Goal: Obtain resource: Obtain resource

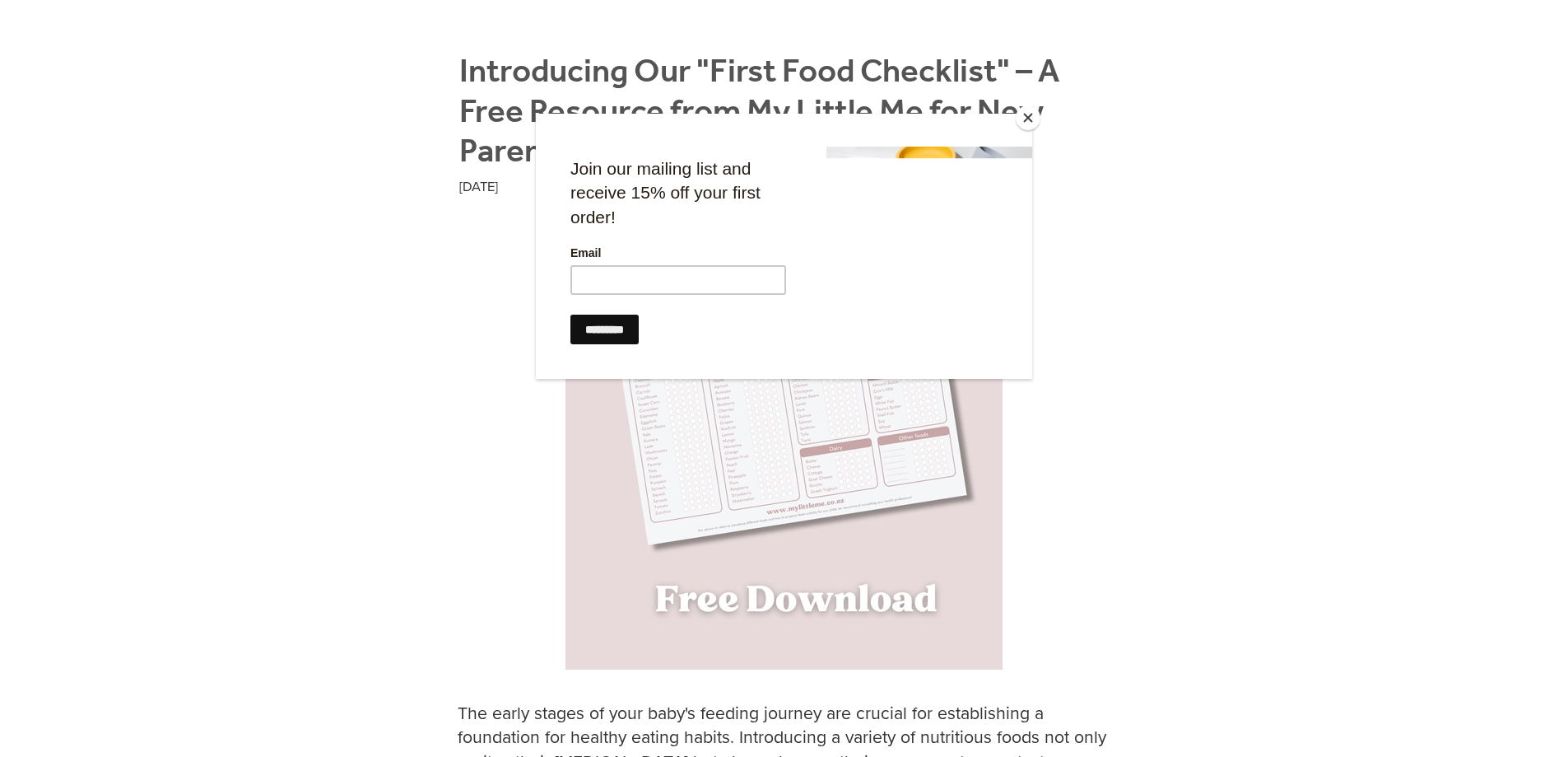
scroll to position [494, 0]
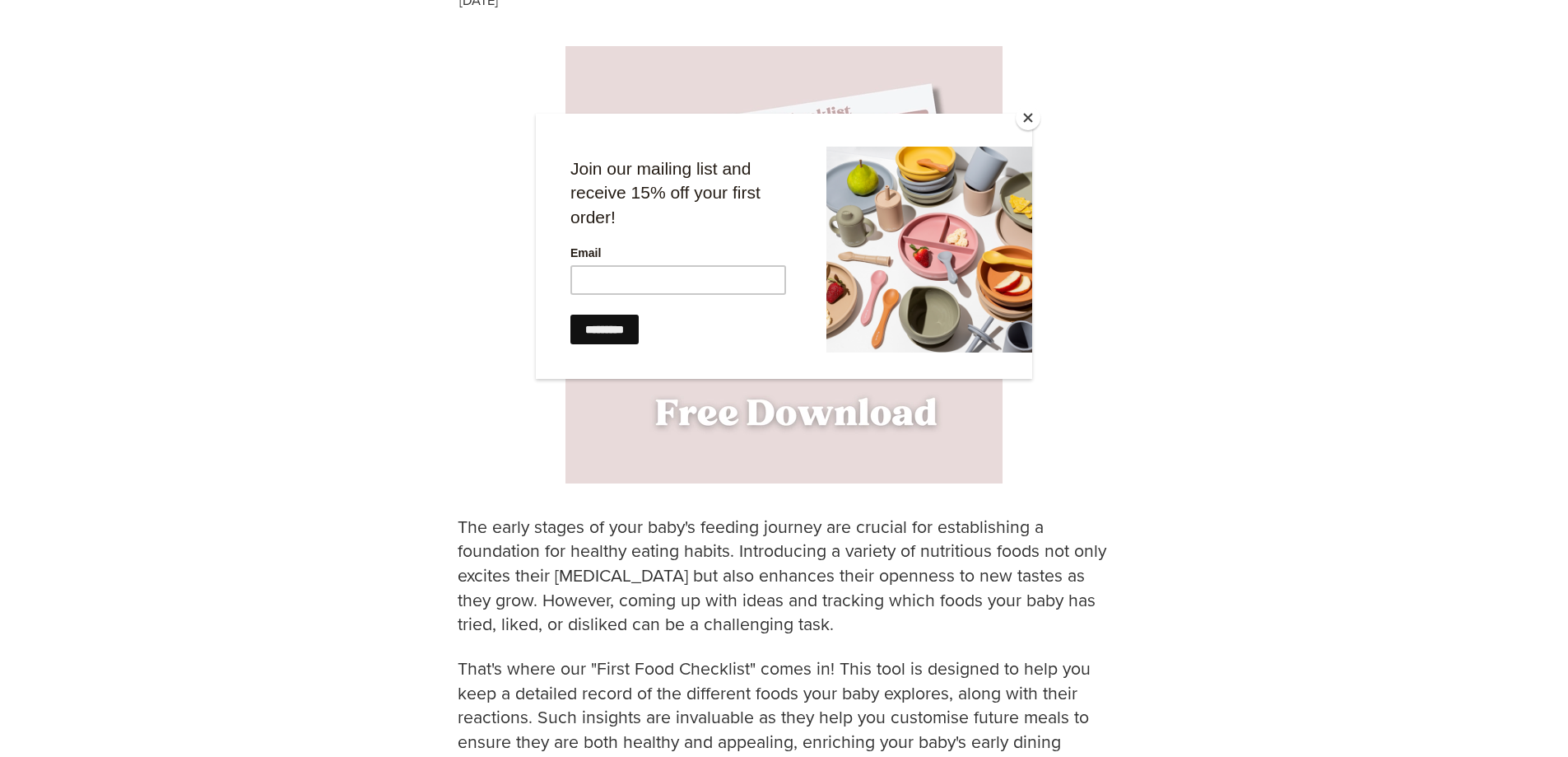
click at [321, 378] on div at bounding box center [784, 378] width 1568 height 757
click at [1025, 120] on button "Close" at bounding box center [1028, 117] width 25 height 25
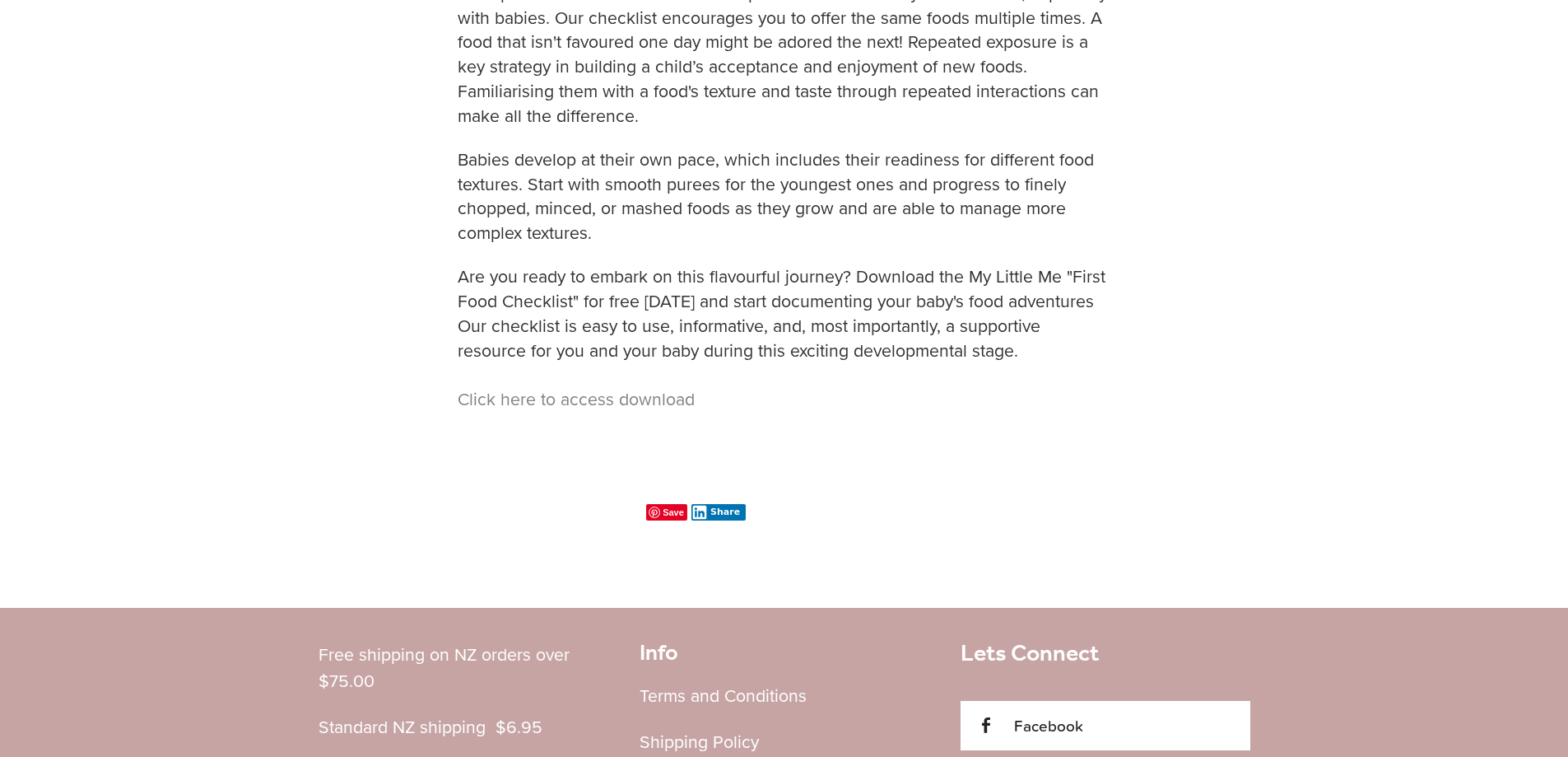
scroll to position [1153, 0]
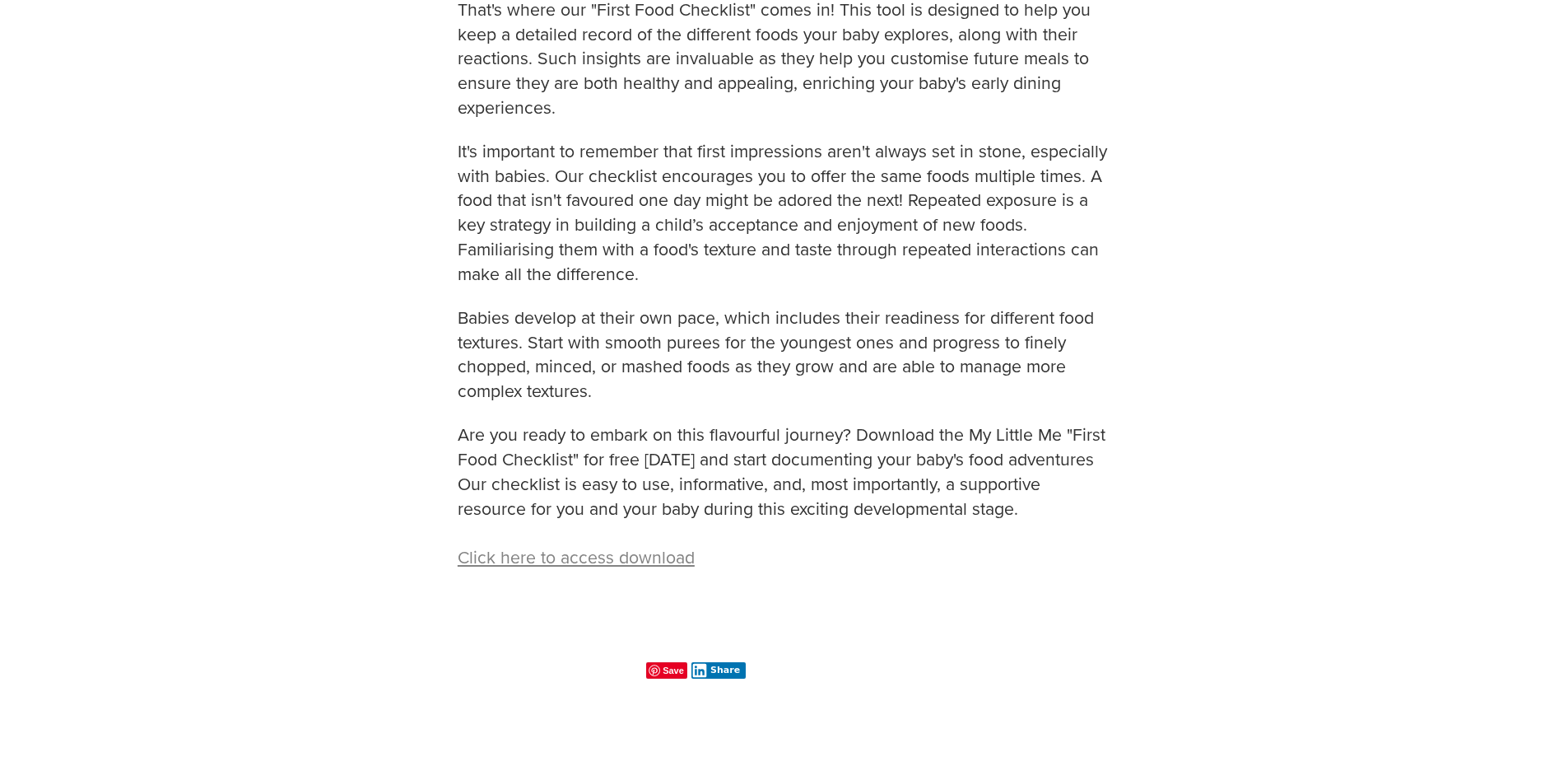
click at [539, 556] on link "Click here to access download" at bounding box center [576, 557] width 237 height 25
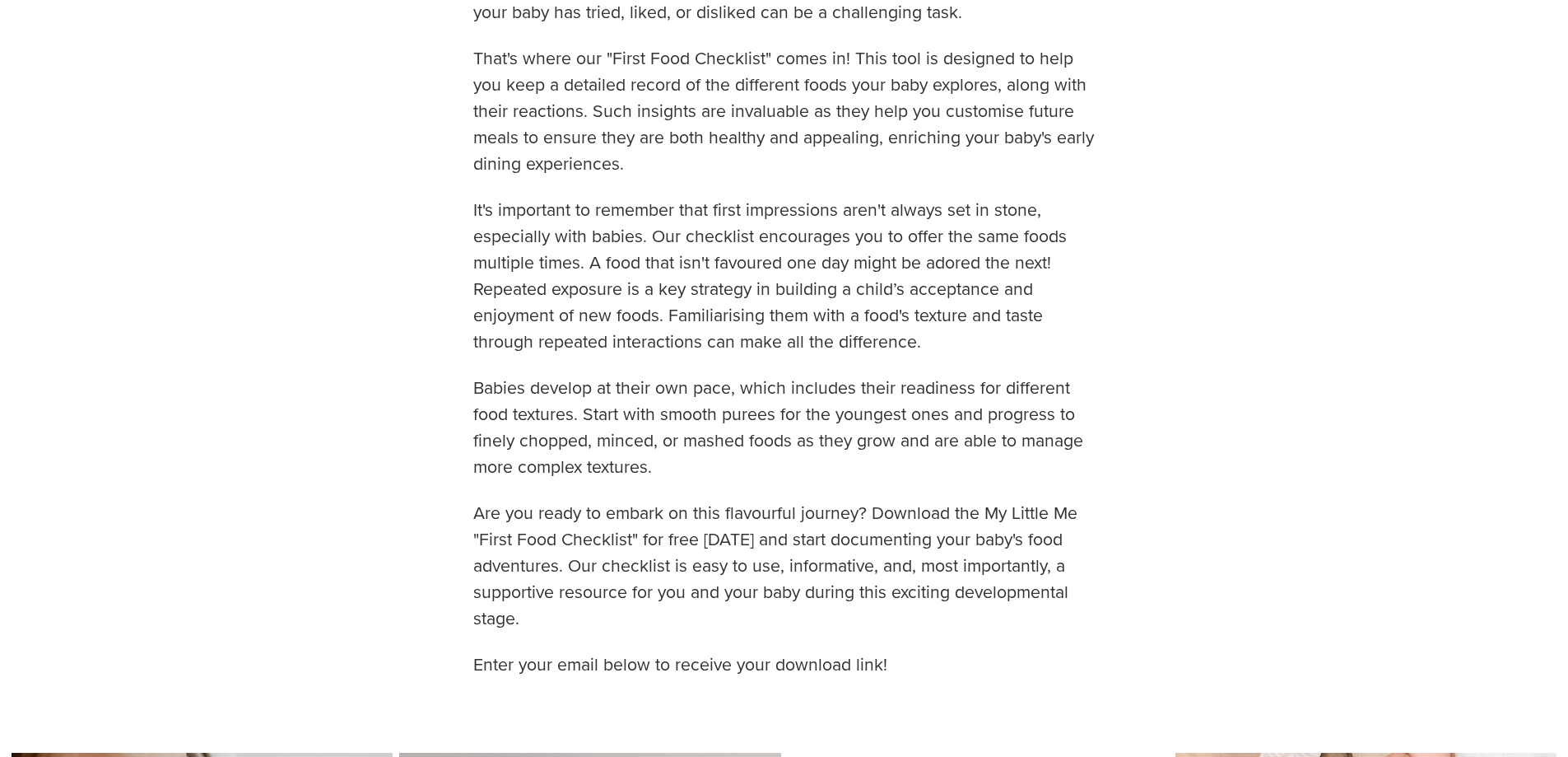
scroll to position [1400, 0]
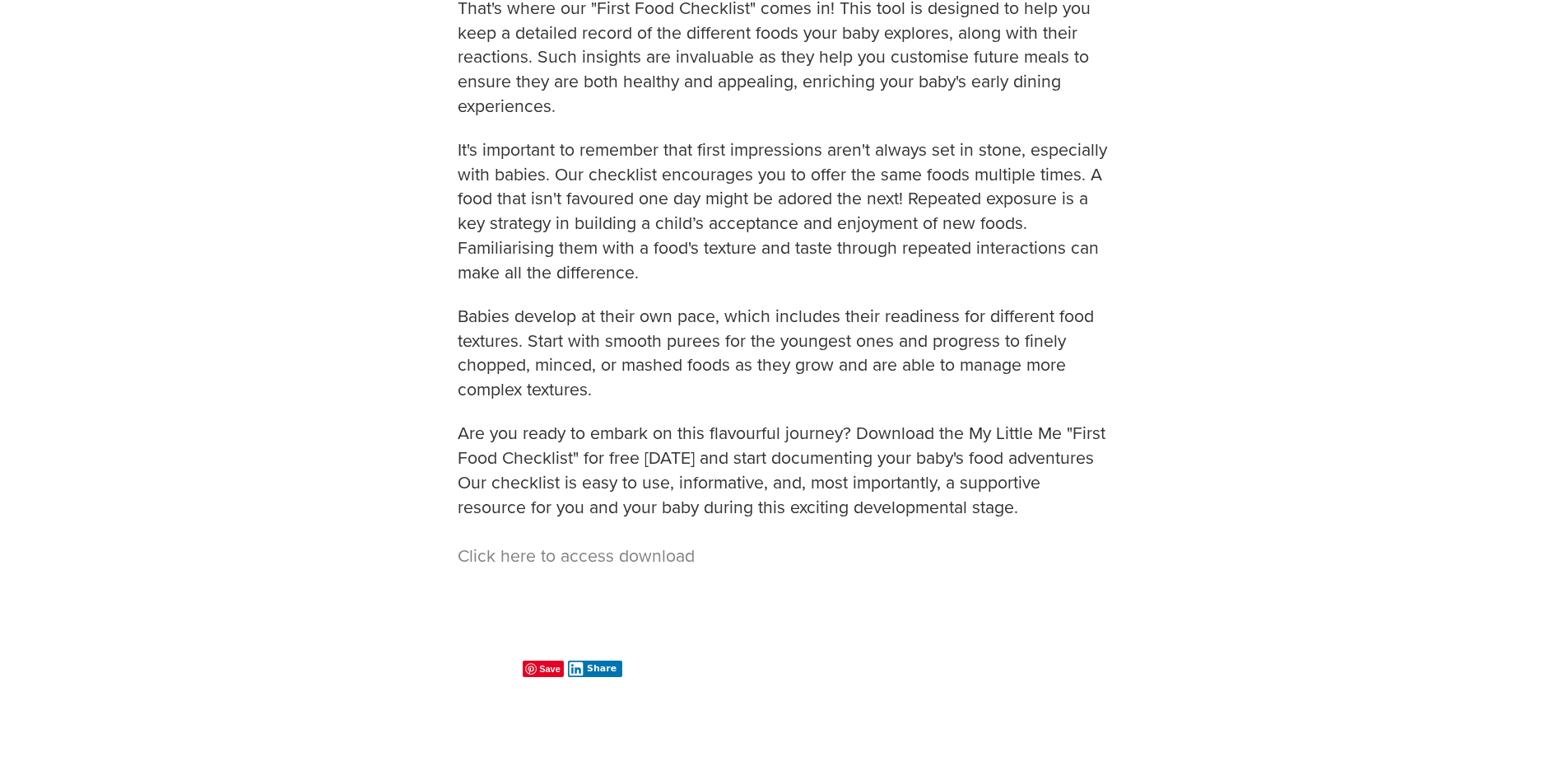
scroll to position [1153, 0]
